Goal: Communication & Community: Answer question/provide support

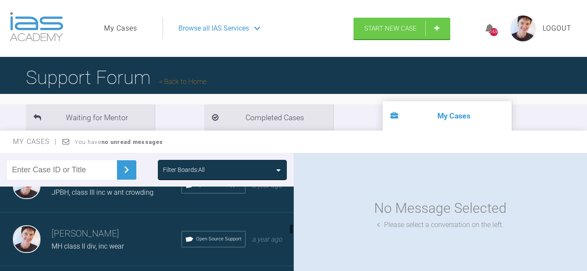
scroll to position [478, 0]
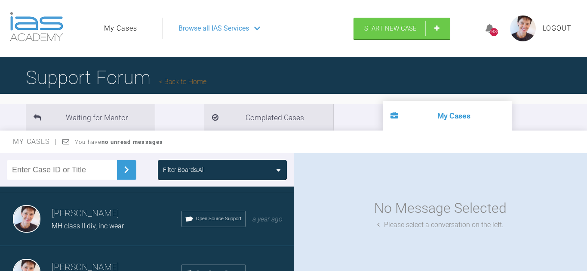
click at [213, 215] on span "Open Source Support" at bounding box center [219, 219] width 46 height 8
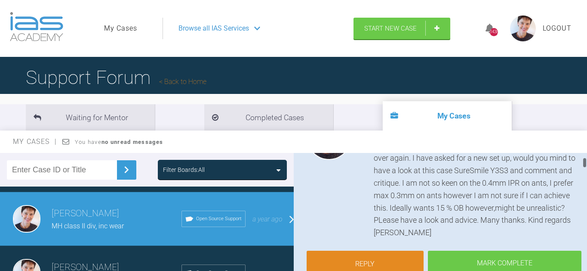
scroll to position [169, 0]
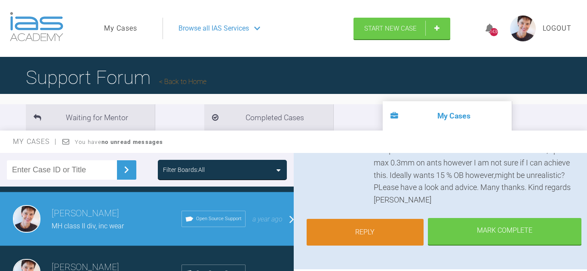
click at [388, 226] on link "Reply" at bounding box center [365, 231] width 117 height 27
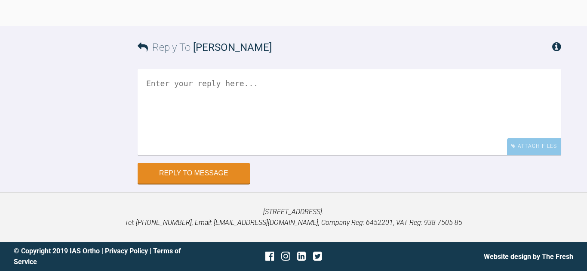
scroll to position [5387, 0]
click at [277, 104] on textarea at bounding box center [350, 112] width 424 height 86
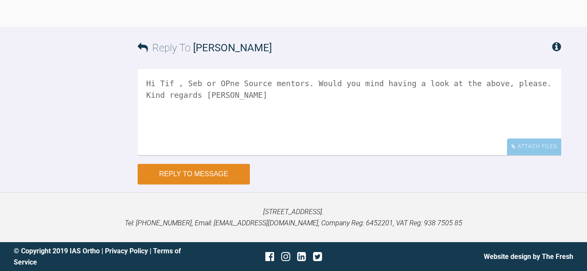
type textarea "Hi Tif , Seb or OPne Source mentors. Would you mind having a look at the above,…"
click at [209, 177] on button "Reply to Message" at bounding box center [194, 173] width 112 height 21
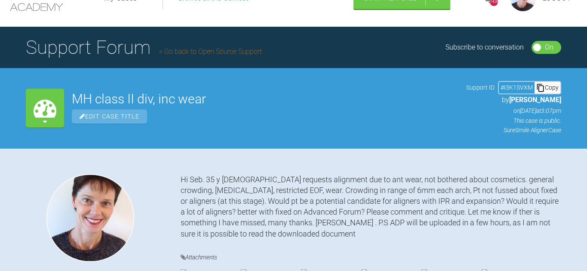
scroll to position [0, 0]
